Goal: Information Seeking & Learning: Learn about a topic

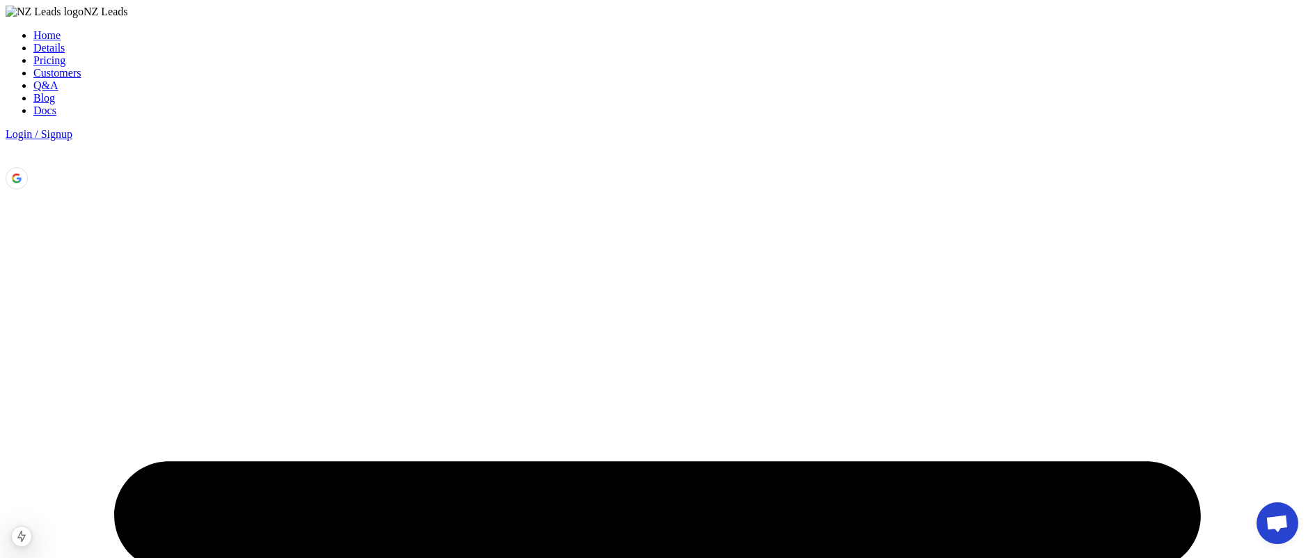
click at [55, 92] on link "Blog" at bounding box center [44, 98] width 22 height 12
click at [663, 92] on li "Blog" at bounding box center [671, 98] width 1276 height 13
click at [55, 92] on link "Blog" at bounding box center [44, 98] width 22 height 12
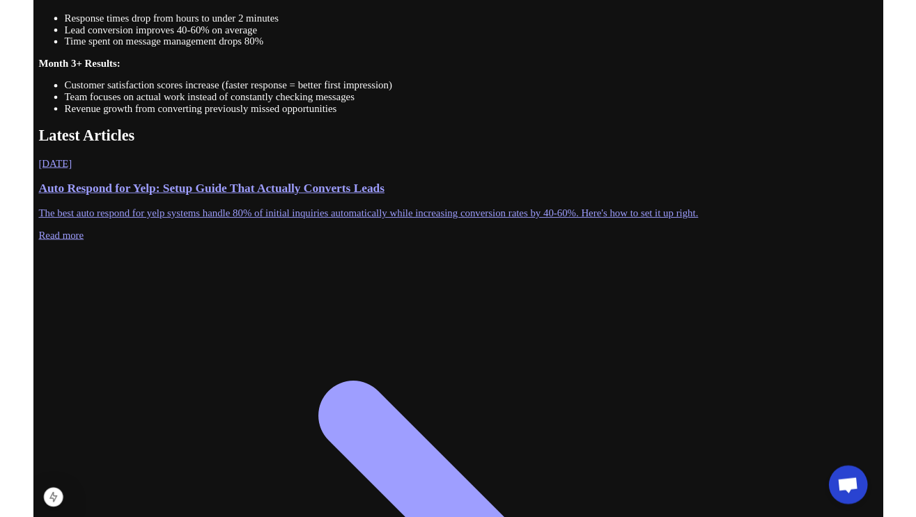
scroll to position [1207, 0]
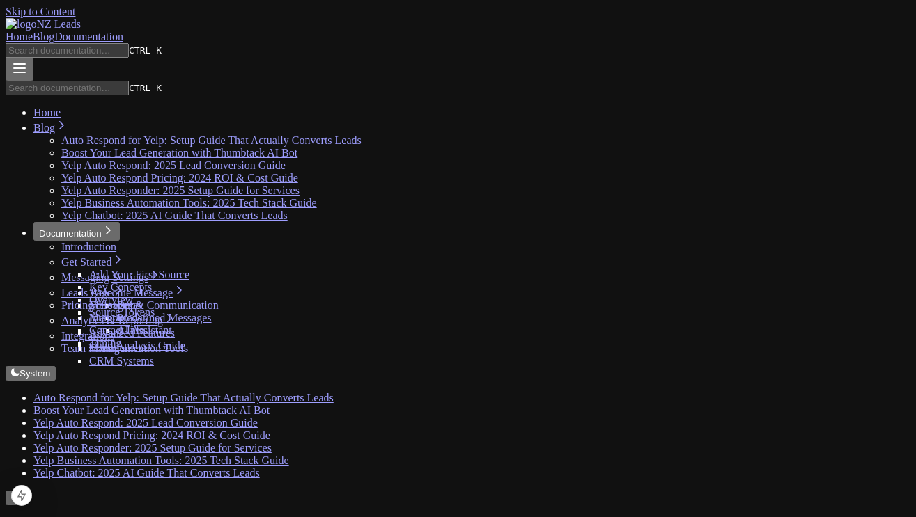
scroll to position [1207, 0]
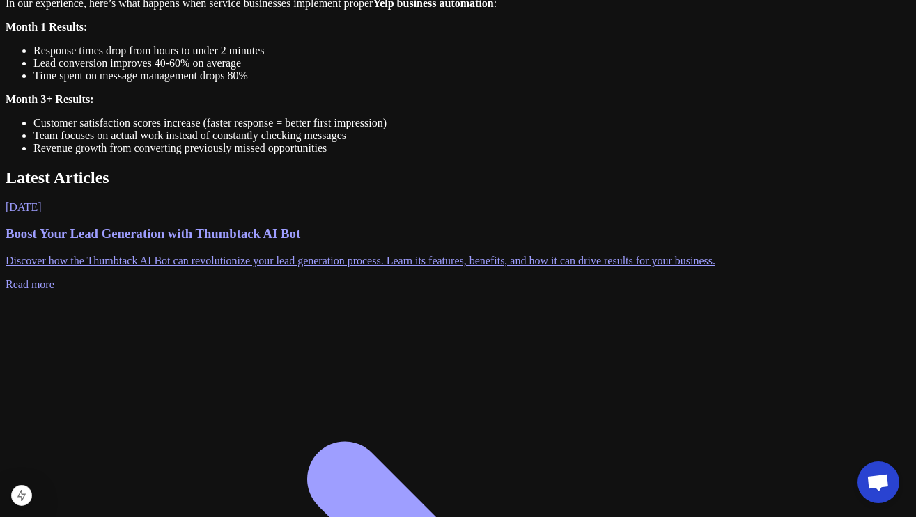
click at [322, 226] on h3 "Boost Your Lead Generation with Thumbtack AI Bot" at bounding box center [458, 233] width 905 height 15
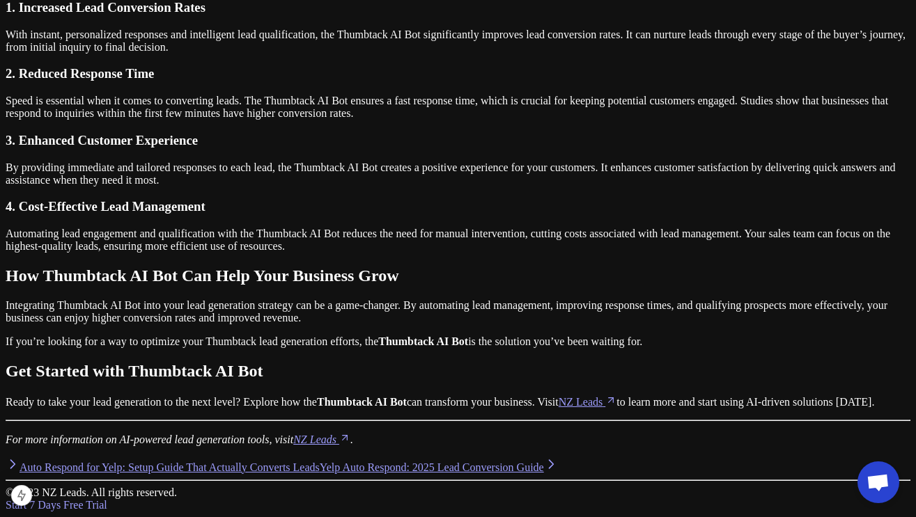
scroll to position [1393, 0]
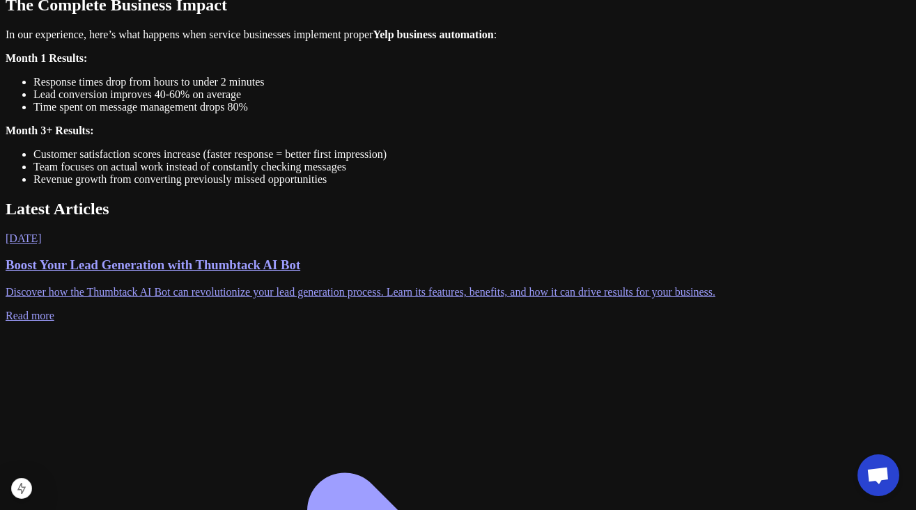
scroll to position [1207, 0]
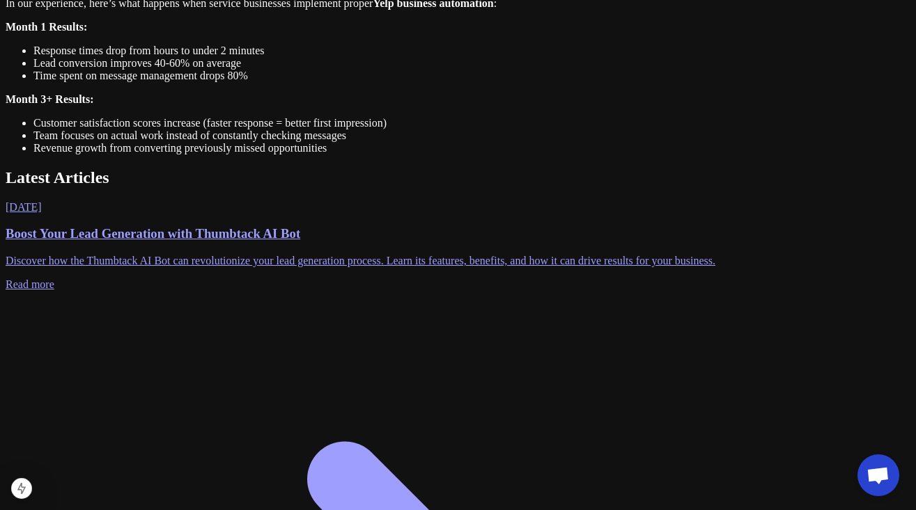
click at [284, 255] on p "Discover how the Thumbtack AI Bot can revolutionize your lead generation proces…" at bounding box center [458, 261] width 905 height 13
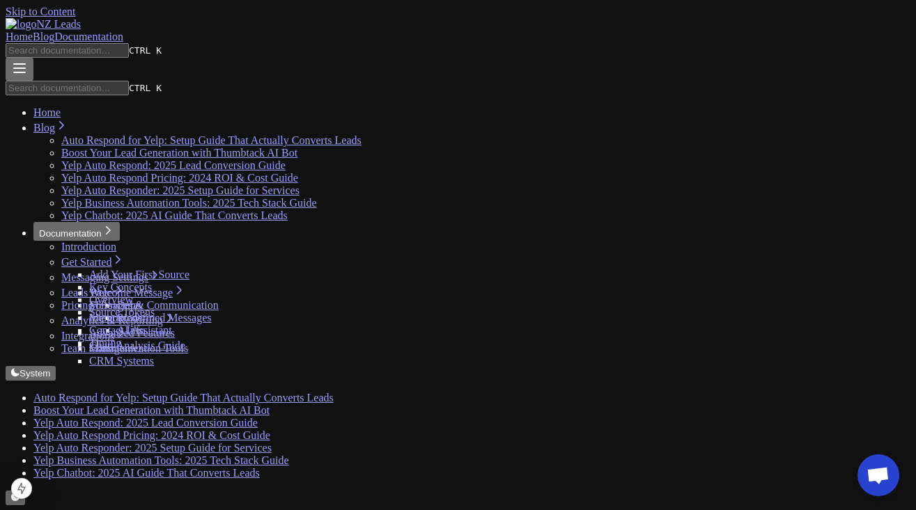
scroll to position [128, 0]
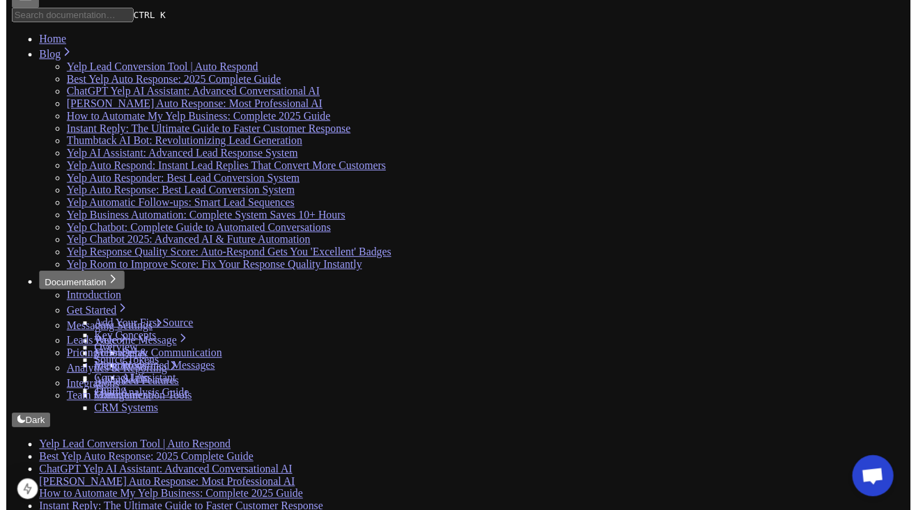
scroll to position [279, 0]
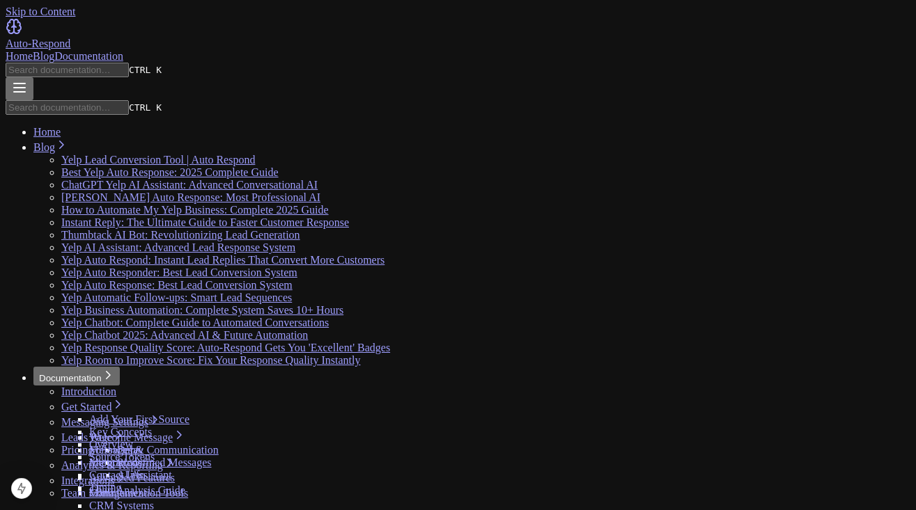
scroll to position [279, 0]
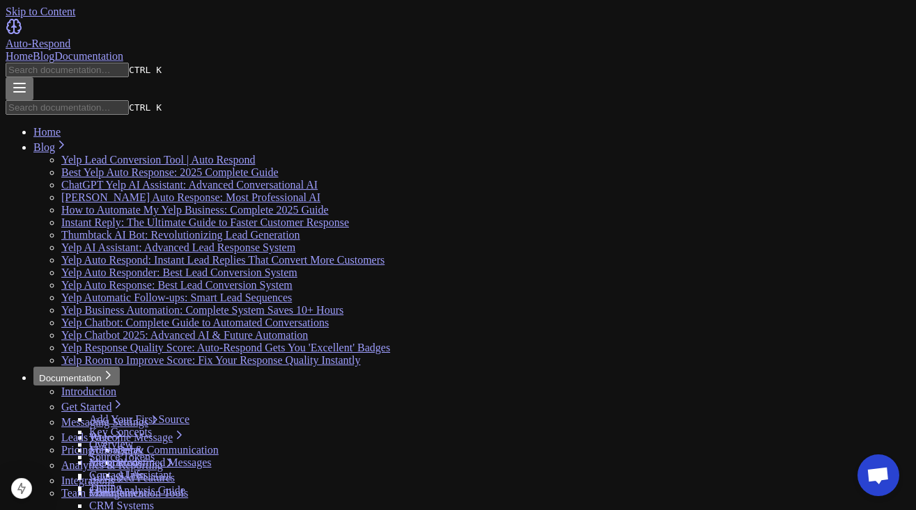
scroll to position [992, 0]
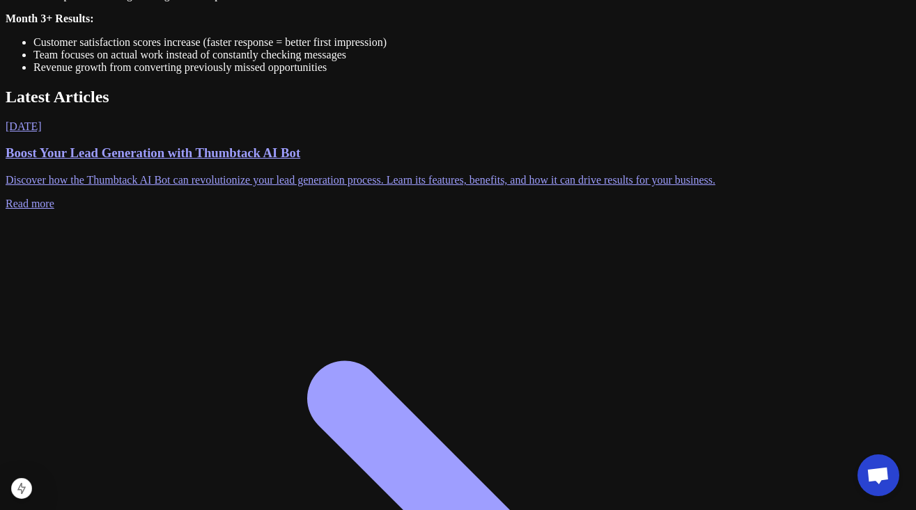
scroll to position [1300, 0]
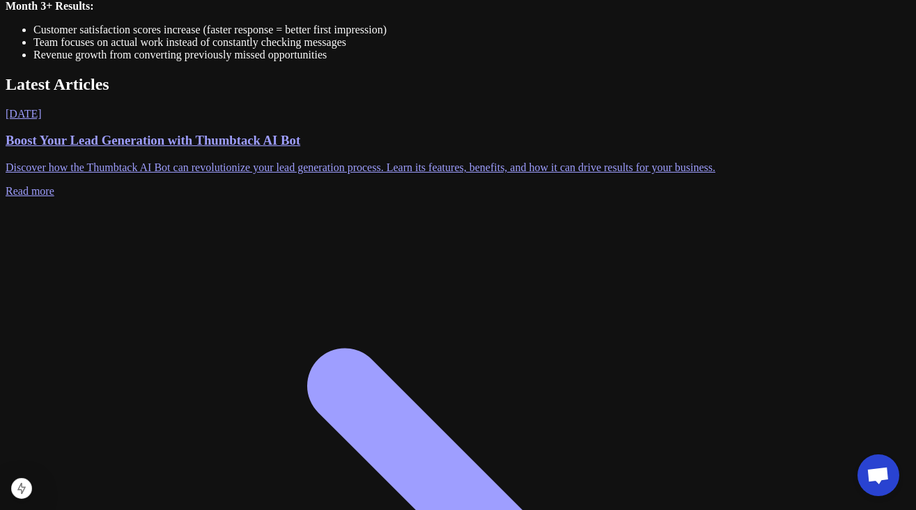
click at [276, 173] on p "Discover how the Thumbtack AI Bot can revolutionize your lead generation proces…" at bounding box center [458, 168] width 905 height 13
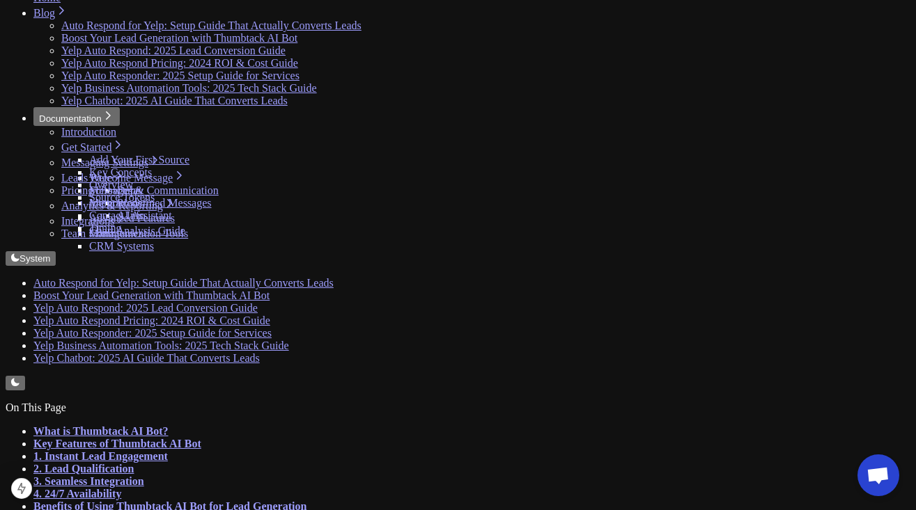
scroll to position [93, 0]
